Goal: Task Accomplishment & Management: Manage account settings

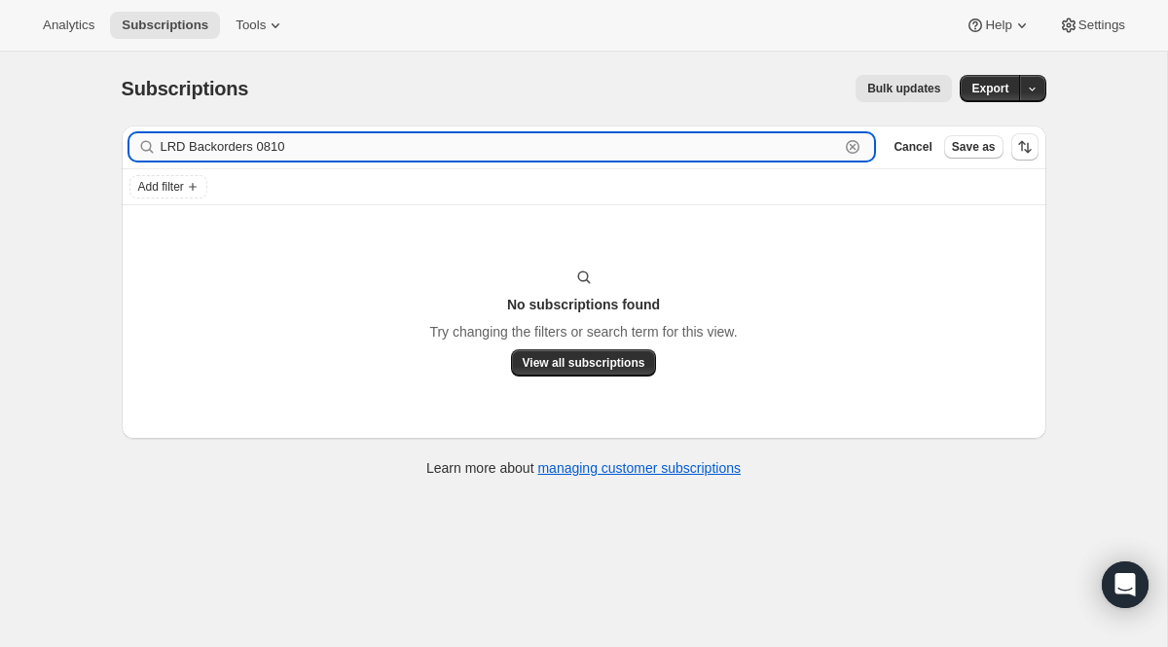
click at [840, 152] on div "LRD Backorders 0810 Clear" at bounding box center [502, 146] width 746 height 27
paste input "[EMAIL_ADDRESS][DOMAIN_NAME]"
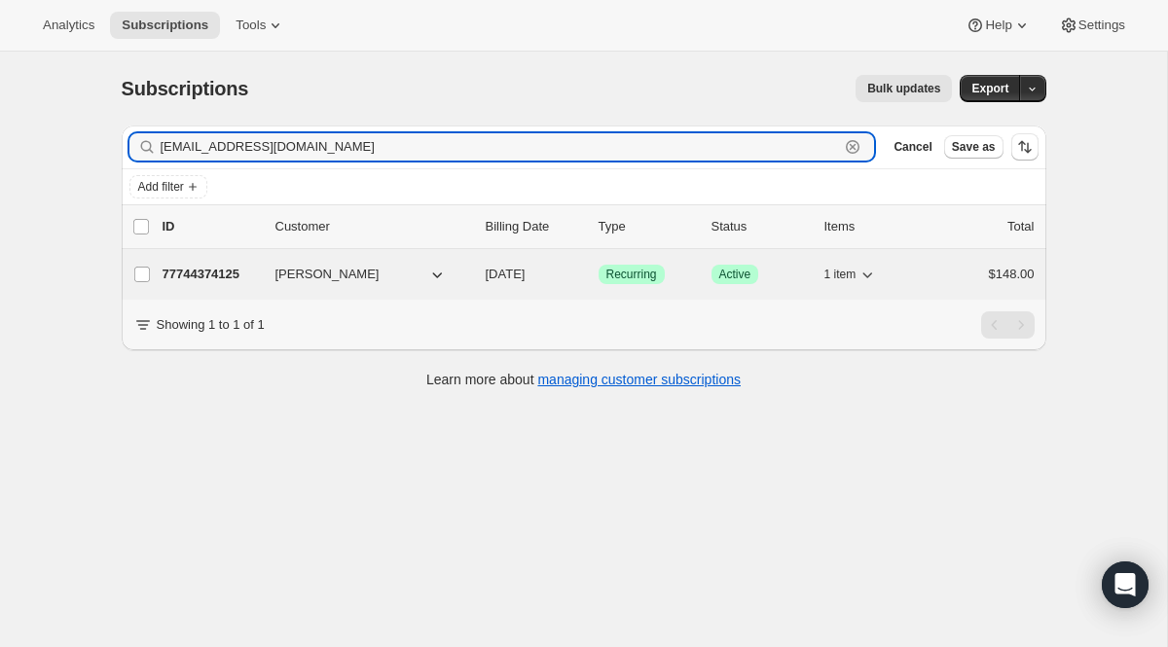
type input "[EMAIL_ADDRESS][DOMAIN_NAME]"
click at [625, 273] on span "Recurring" at bounding box center [631, 275] width 51 height 16
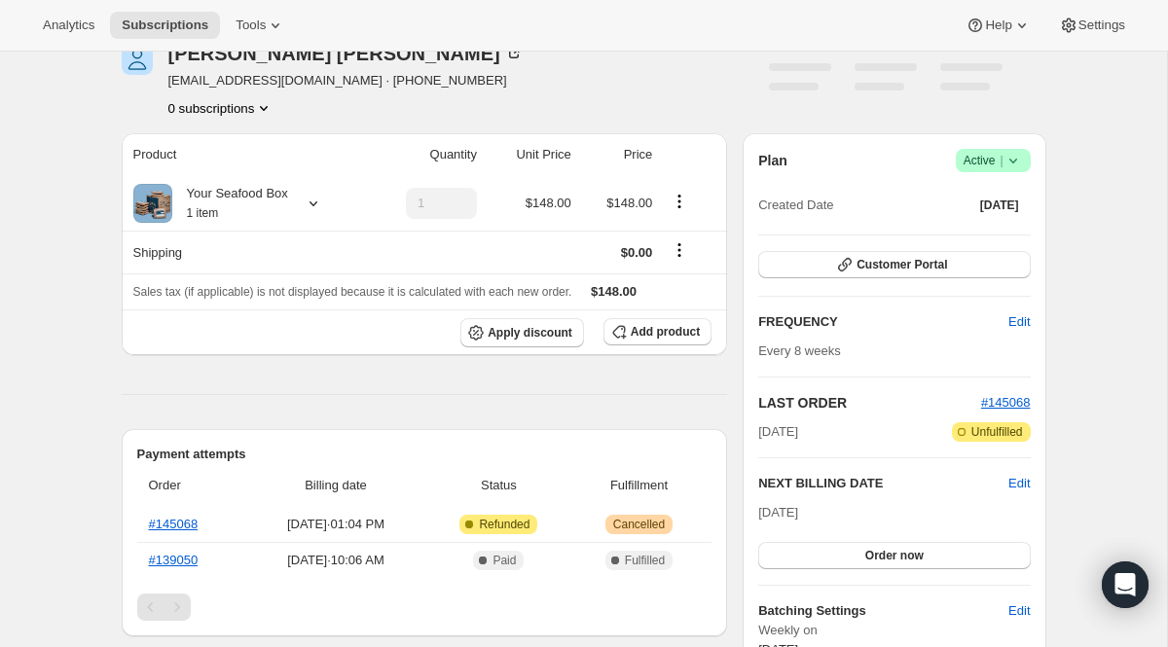
scroll to position [104, 0]
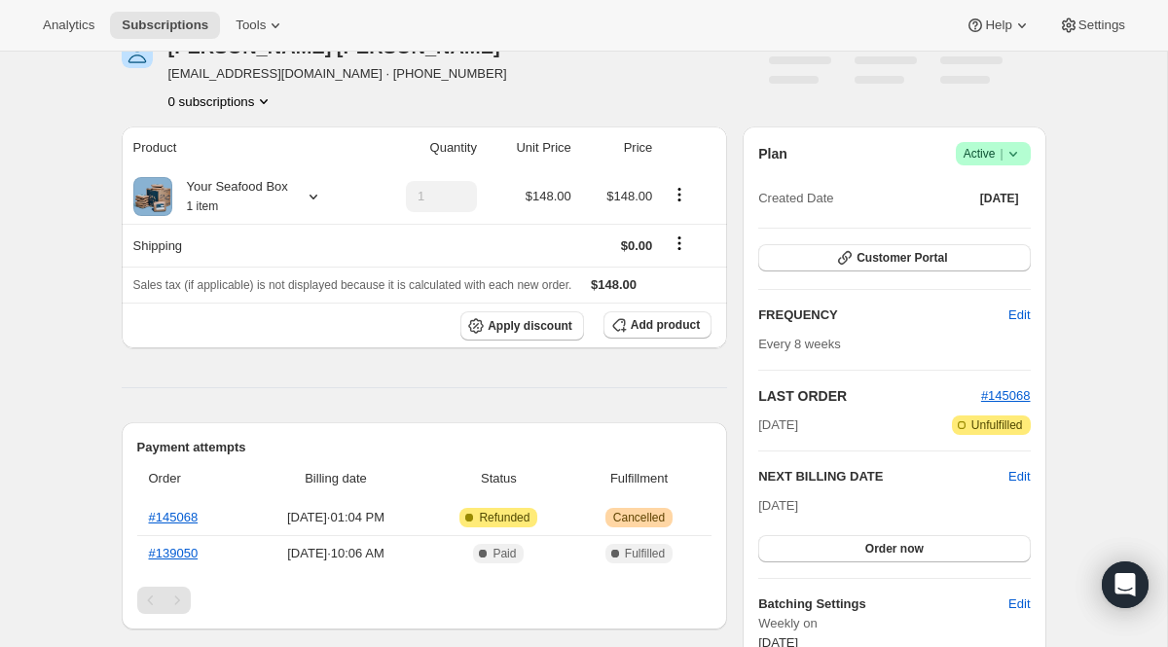
click at [981, 161] on span "Active |" at bounding box center [993, 153] width 59 height 19
click at [967, 223] on span "Cancel subscription" at bounding box center [986, 225] width 110 height 15
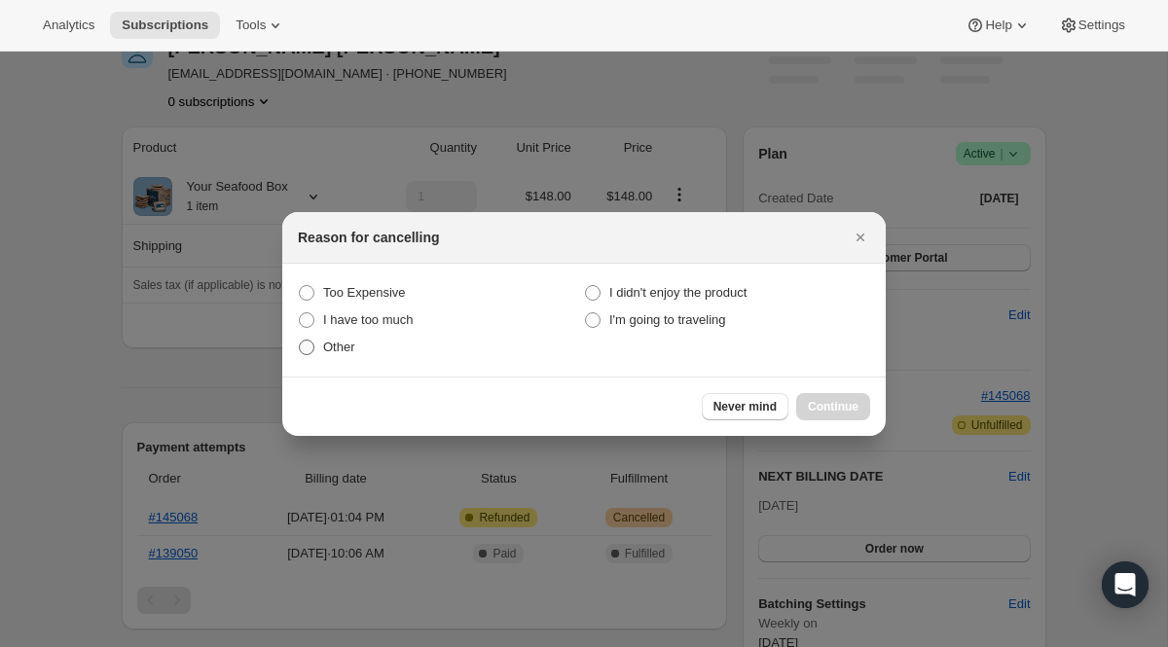
click at [323, 350] on span "Other" at bounding box center [339, 347] width 32 height 15
click at [300, 341] on input "Other" at bounding box center [299, 340] width 1 height 1
radio input "true"
click at [846, 404] on span "Continue" at bounding box center [833, 407] width 51 height 16
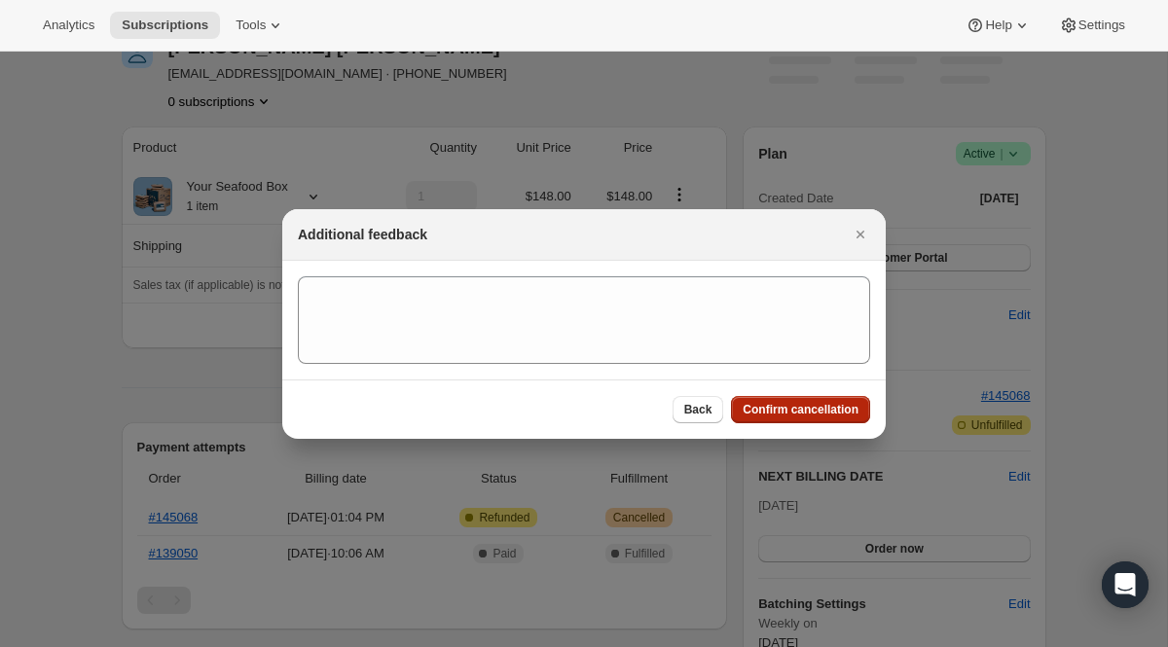
click at [846, 404] on span "Confirm cancellation" at bounding box center [801, 410] width 116 height 16
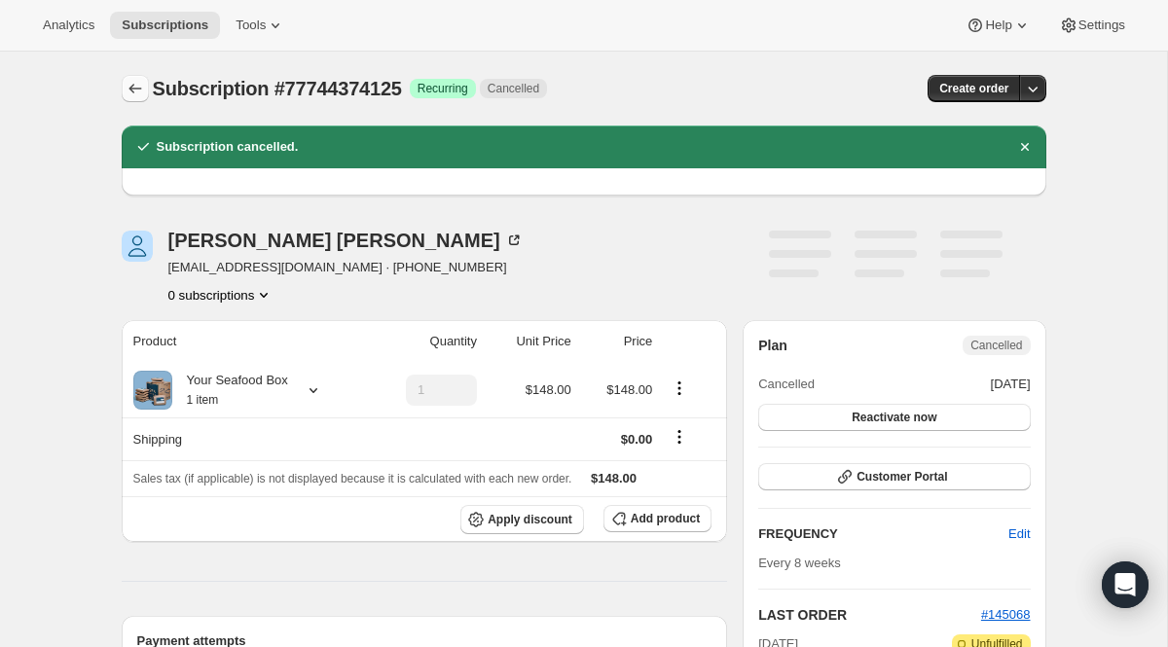
click at [130, 85] on icon "Subscriptions" at bounding box center [135, 88] width 19 height 19
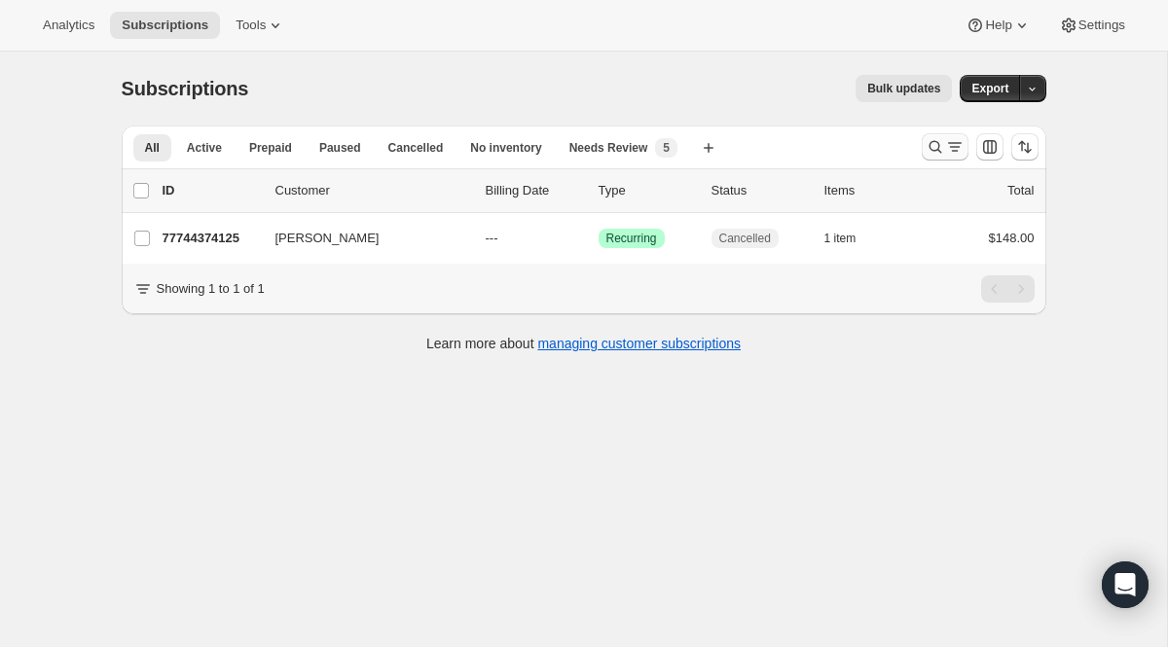
click at [950, 149] on icon "Search and filter results" at bounding box center [954, 146] width 19 height 19
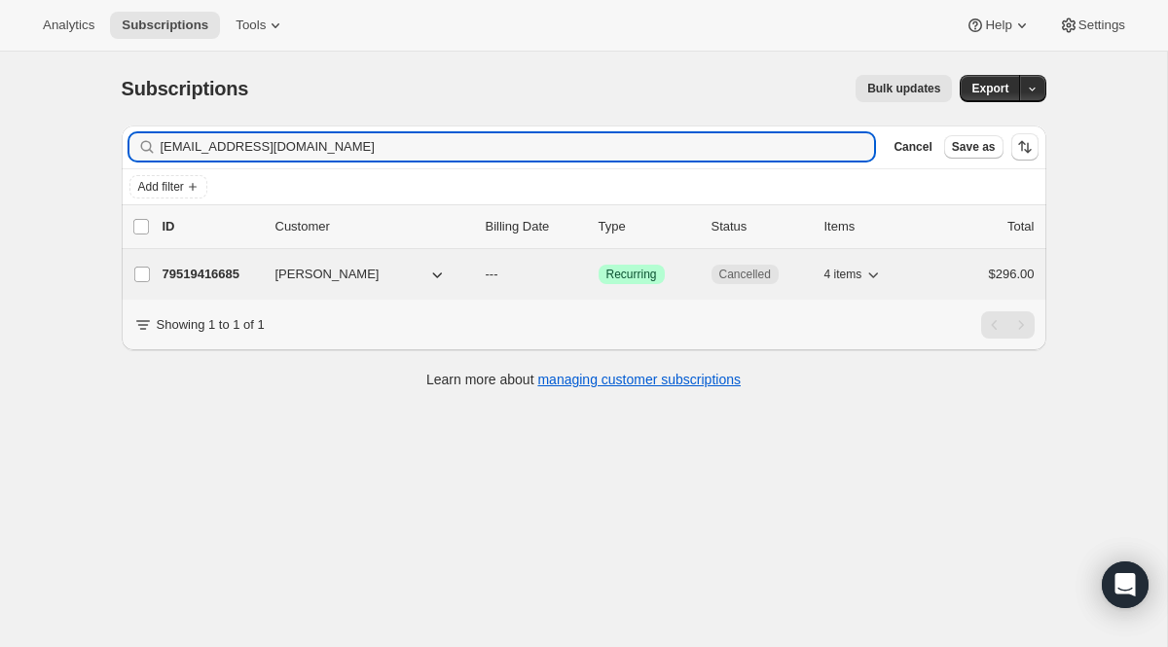
type input "[EMAIL_ADDRESS][DOMAIN_NAME]"
click at [733, 276] on span "Cancelled" at bounding box center [745, 275] width 52 height 16
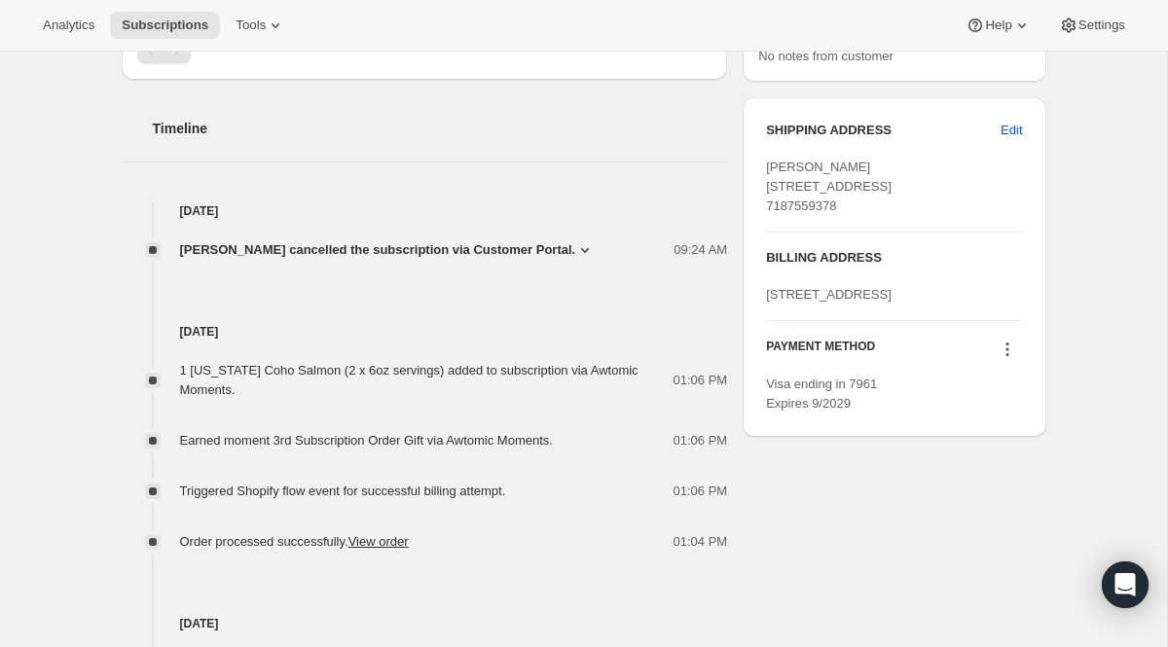
scroll to position [900, 0]
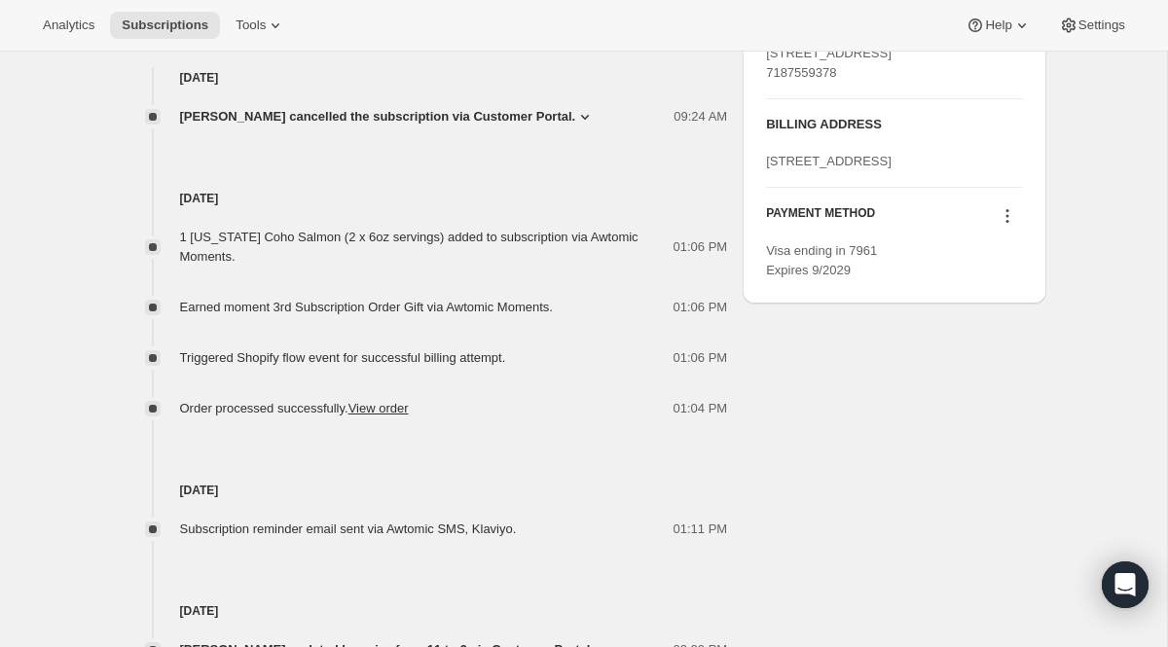
click at [1008, 226] on icon at bounding box center [1007, 215] width 19 height 19
click at [982, 331] on span "Send link to update card" at bounding box center [1002, 331] width 136 height 15
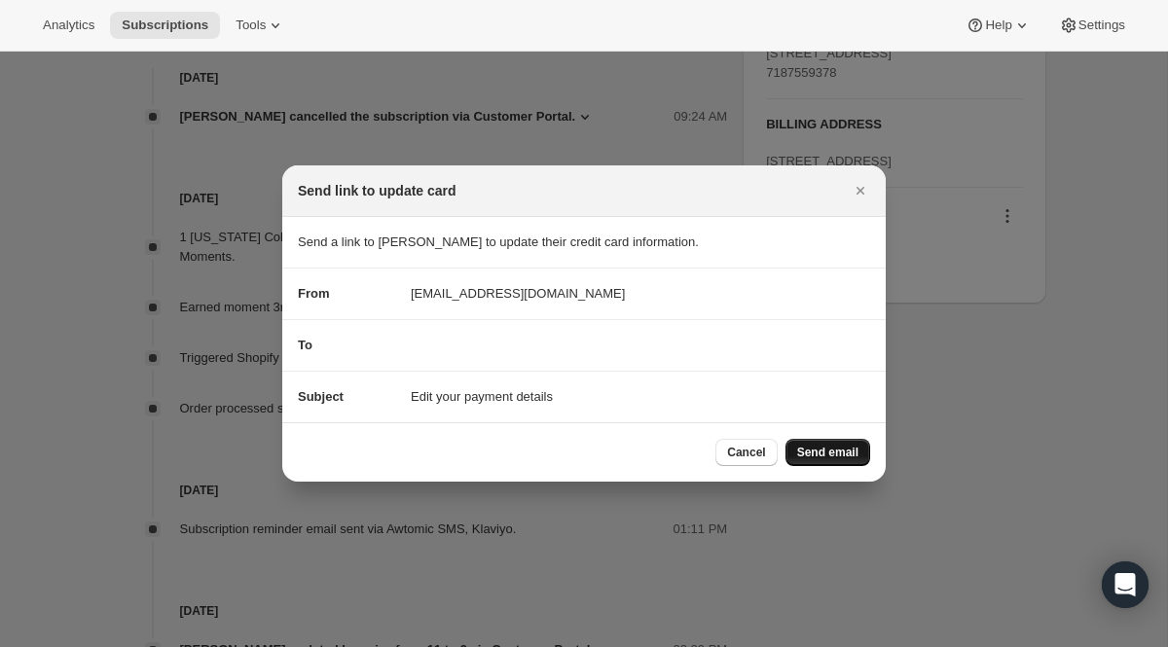
click at [806, 460] on button "Send email" at bounding box center [828, 452] width 85 height 27
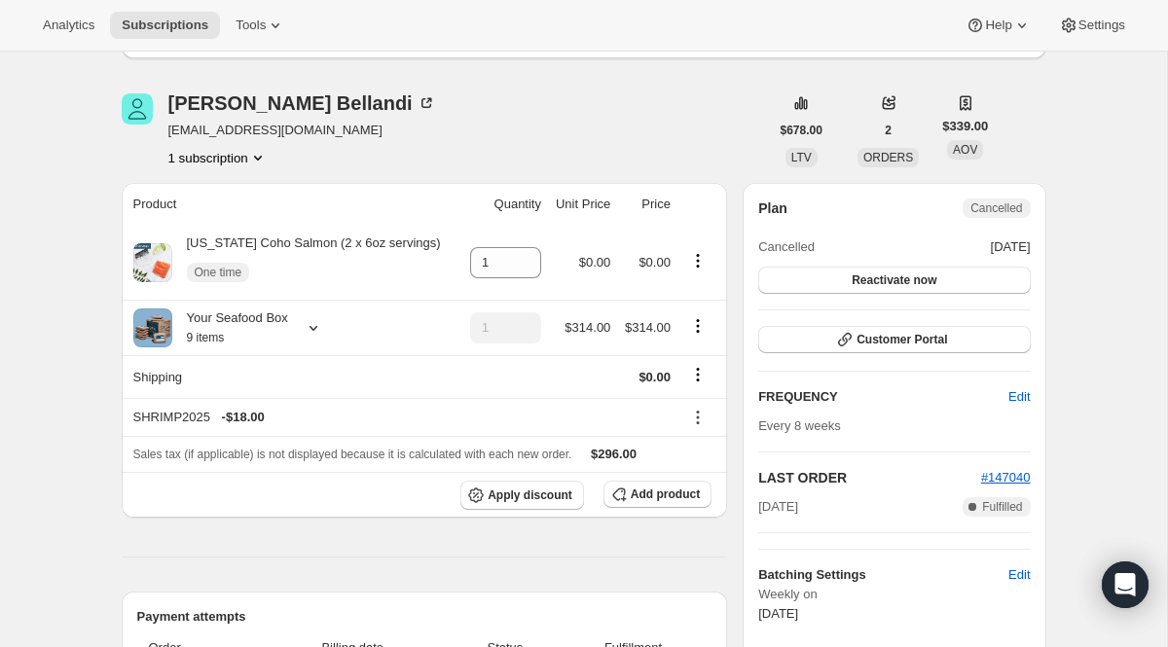
scroll to position [0, 0]
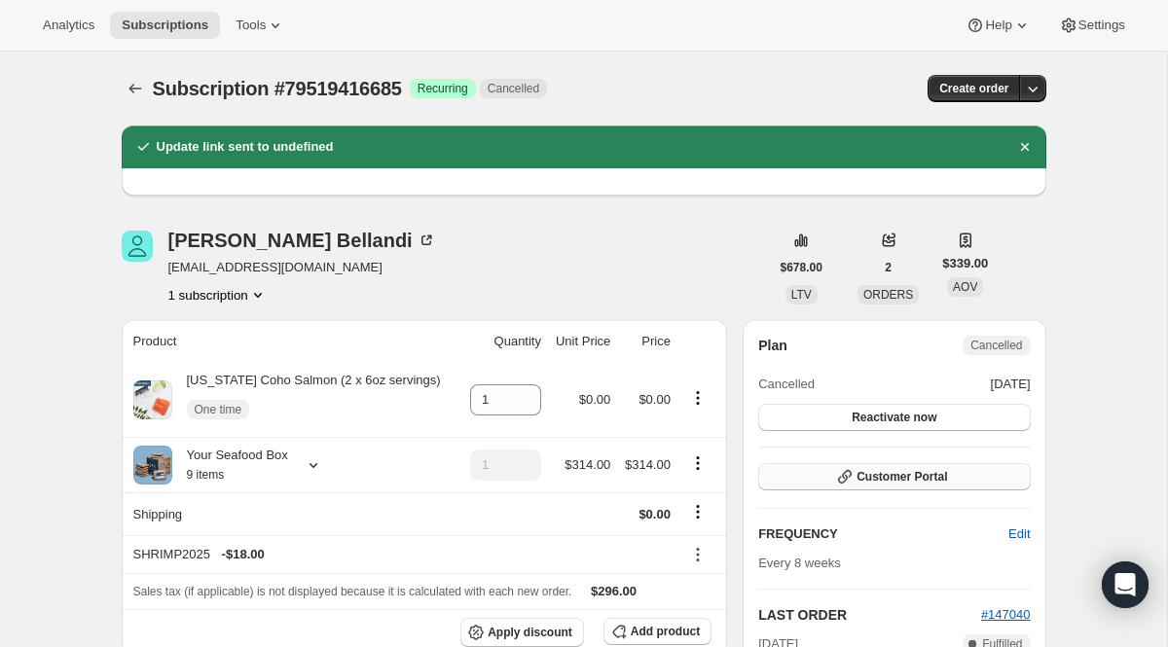
click at [841, 484] on icon "button" at bounding box center [844, 476] width 19 height 19
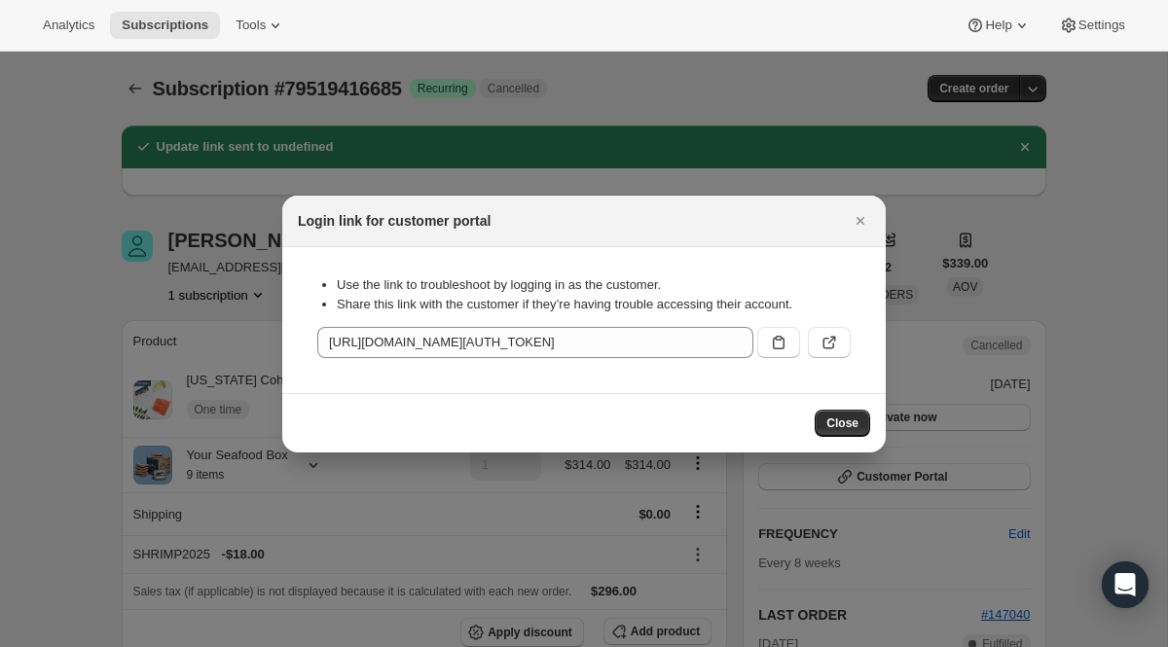
click at [836, 325] on div ":r1bq:" at bounding box center [800, 338] width 101 height 39
click at [830, 337] on icon ":r1bq:" at bounding box center [832, 340] width 8 height 8
